Goal: Task Accomplishment & Management: Use online tool/utility

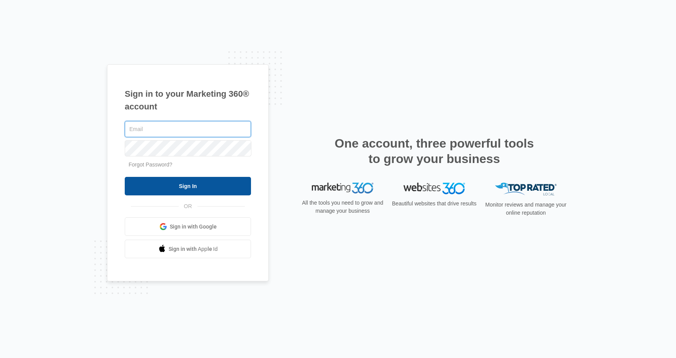
type input "[PERSON_NAME][EMAIL_ADDRESS][DOMAIN_NAME]"
click at [198, 185] on input "Sign In" at bounding box center [188, 186] width 126 height 18
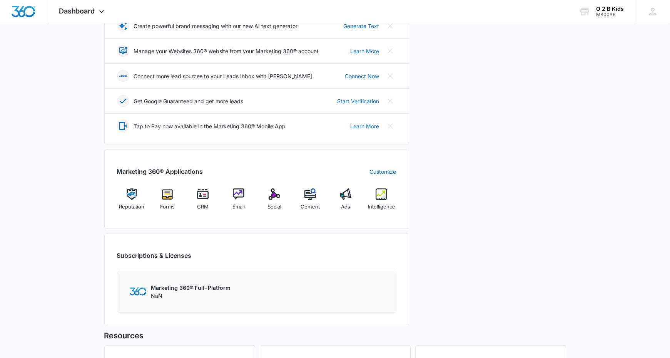
scroll to position [193, 0]
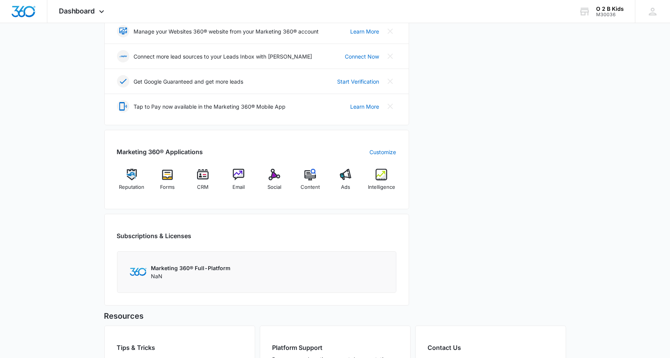
click at [240, 166] on div "Marketing 360® Applications Customize Reputation Forms CRM Email Social Content…" at bounding box center [256, 169] width 305 height 79
click at [238, 174] on img at bounding box center [239, 175] width 12 height 12
